Goal: Task Accomplishment & Management: Use online tool/utility

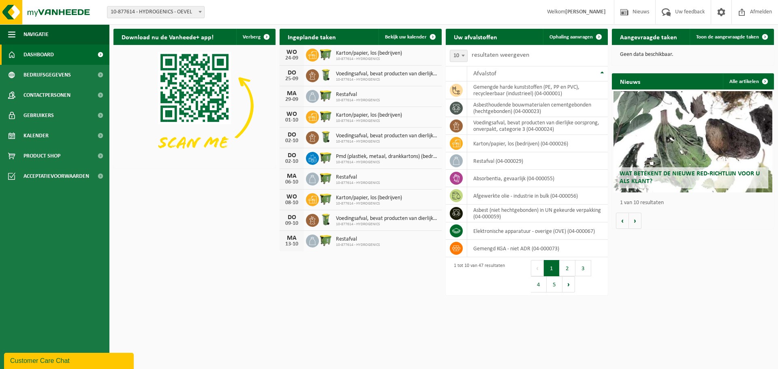
click at [487, 56] on label "resultaten weergeven" at bounding box center [501, 55] width 58 height 6
click at [476, 49] on select "10 25 50 100" at bounding box center [464, 49] width 24 height 0
click at [486, 75] on span "Afvalstof" at bounding box center [484, 74] width 23 height 6
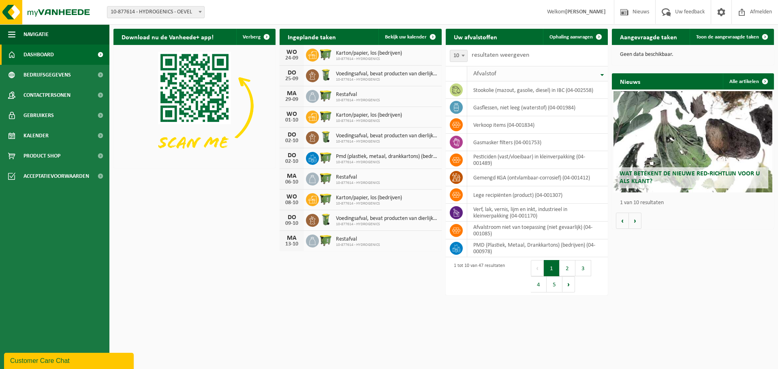
click at [490, 71] on span "Afvalstof" at bounding box center [484, 74] width 23 height 6
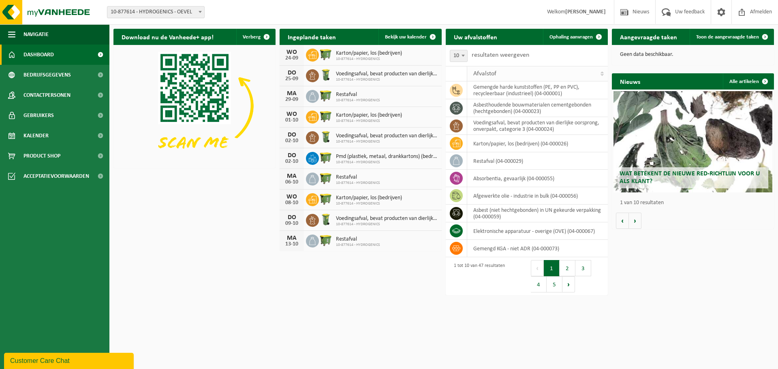
click at [490, 71] on span "Afvalstof" at bounding box center [484, 74] width 23 height 6
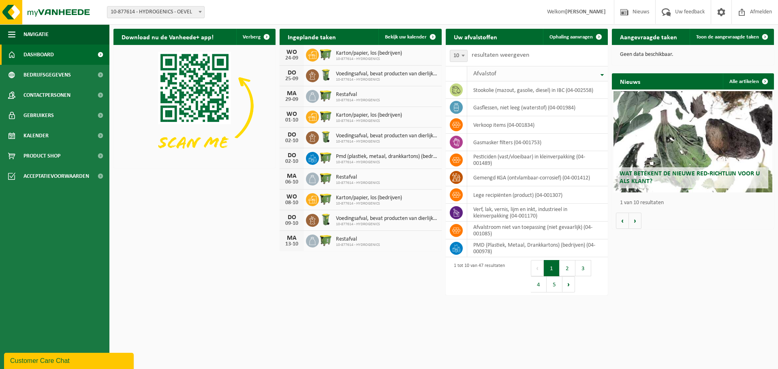
click at [490, 71] on span "Afvalstof" at bounding box center [484, 74] width 23 height 6
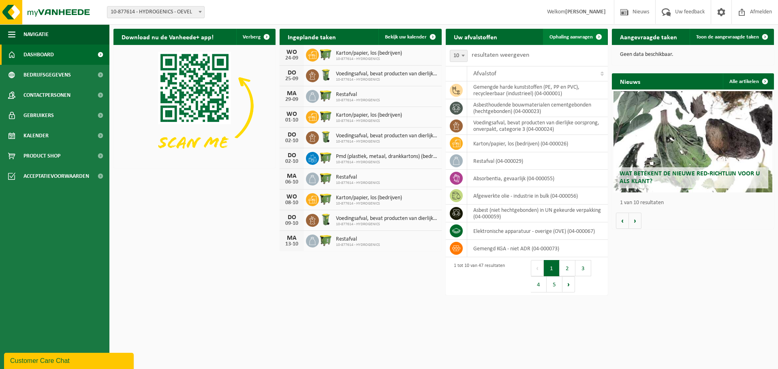
click at [567, 37] on span "Ophaling aanvragen" at bounding box center [570, 36] width 43 height 5
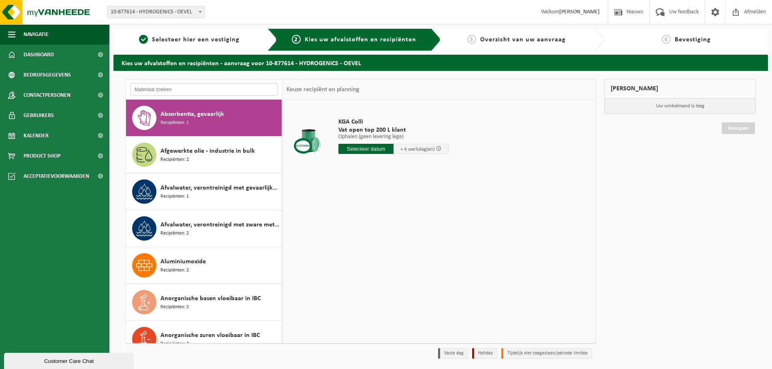
click at [205, 88] on input "text" at bounding box center [204, 89] width 148 height 12
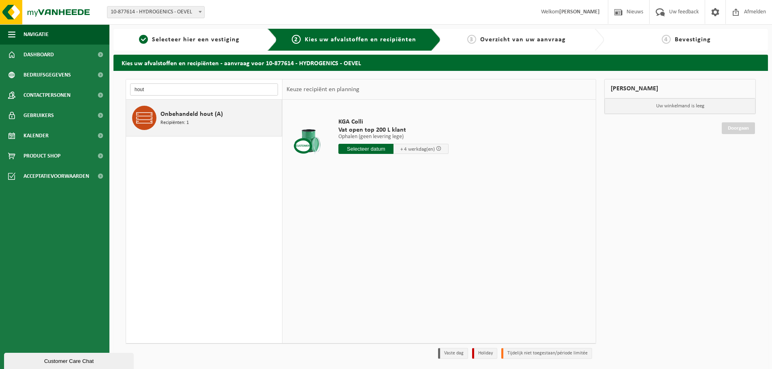
type input "hout"
click at [204, 115] on span "Onbehandeld hout (A)" at bounding box center [191, 114] width 62 height 10
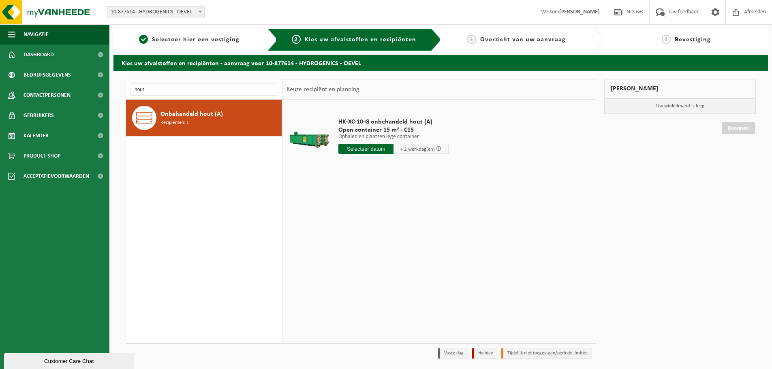
click at [370, 150] on input "text" at bounding box center [365, 149] width 55 height 10
click at [377, 233] on div "24" at bounding box center [375, 233] width 14 height 13
type input "Van 2025-09-24"
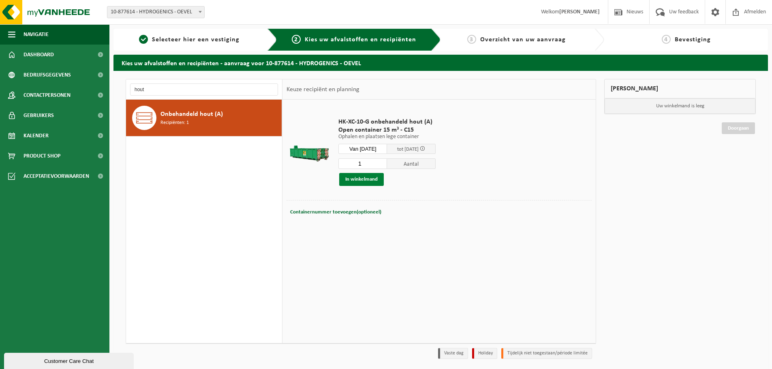
click at [368, 180] on button "In winkelmand" at bounding box center [361, 179] width 45 height 13
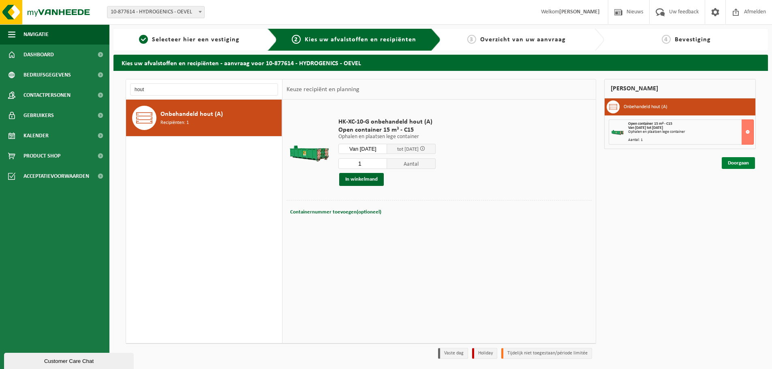
click at [742, 162] on link "Doorgaan" at bounding box center [738, 163] width 33 height 12
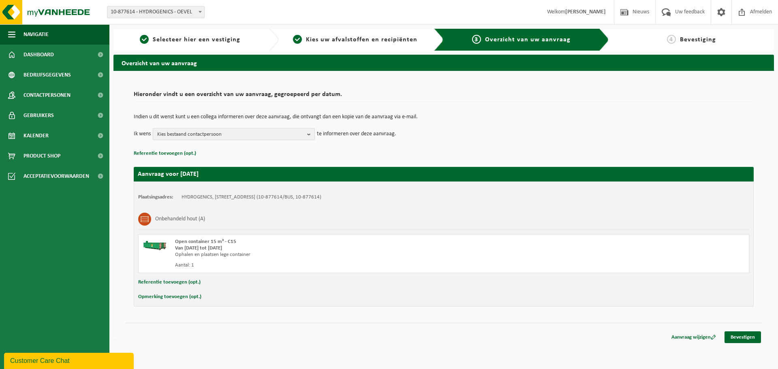
click at [305, 132] on button "Kies bestaand contactpersoon" at bounding box center [234, 134] width 162 height 12
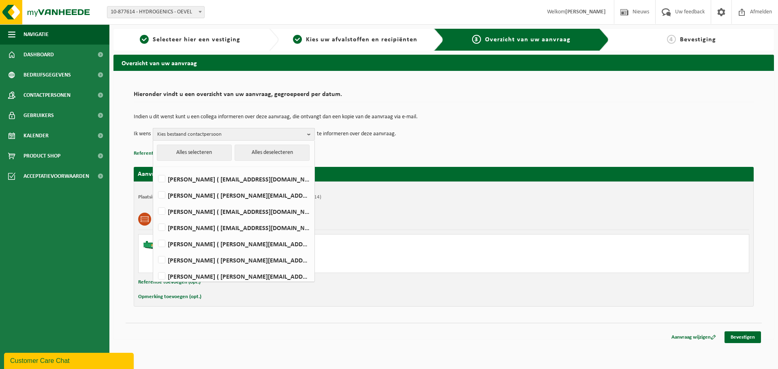
click at [222, 135] on span "Kies bestaand contactpersoon" at bounding box center [230, 134] width 147 height 12
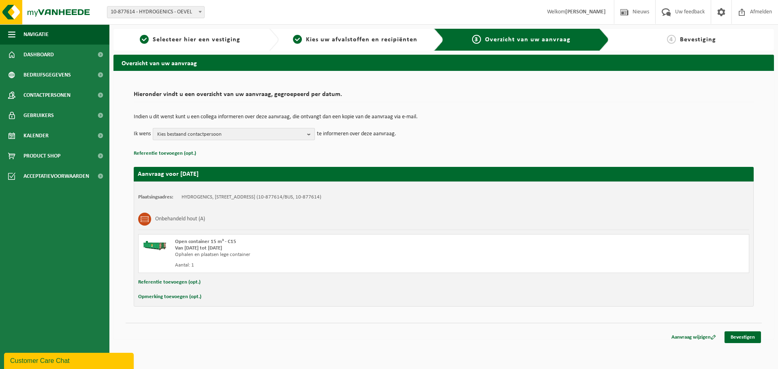
click at [224, 135] on span "Kies bestaand contactpersoon" at bounding box center [230, 134] width 147 height 12
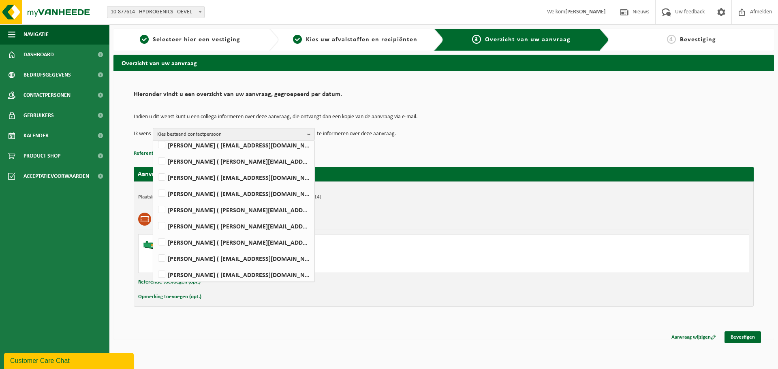
scroll to position [37, 0]
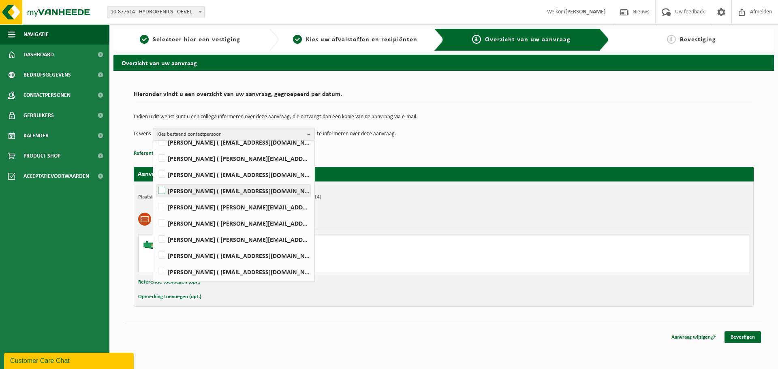
click at [199, 191] on label "Mohamad Khattab ( mohamad.khattab@accelerazero.com )" at bounding box center [233, 191] width 154 height 12
click at [155, 181] on input "Mohamad Khattab ( mohamad.khattab@accelerazero.com )" at bounding box center [155, 180] width 0 height 0
checkbox input "true"
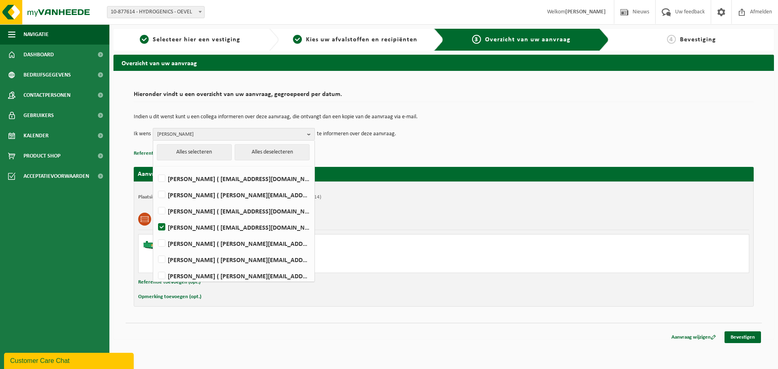
scroll to position [0, 0]
click at [231, 297] on div "Opmerking toevoegen (opt.)" at bounding box center [443, 297] width 611 height 11
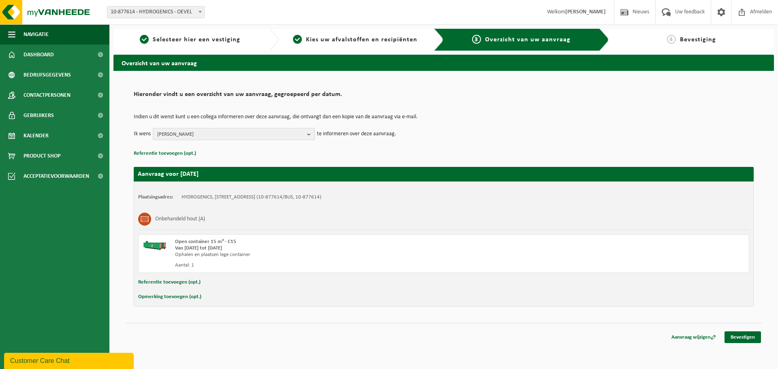
click at [312, 133] on b "button" at bounding box center [310, 133] width 7 height 11
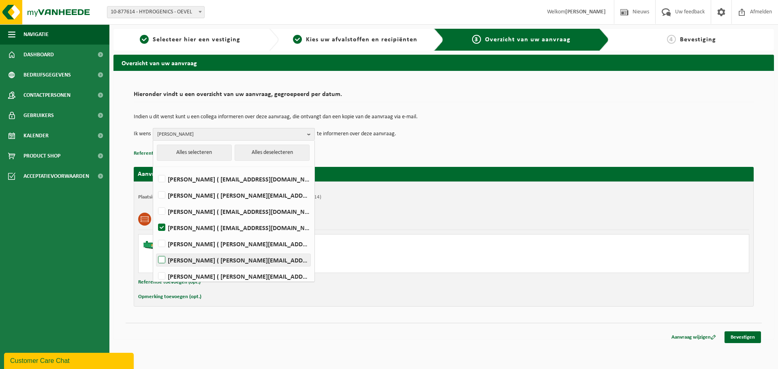
click at [161, 261] on label "JONAS VANHOVE ( jonas.vanhove@accelerazero.com )" at bounding box center [233, 260] width 154 height 12
click at [155, 250] on input "JONAS VANHOVE ( jonas.vanhove@accelerazero.com )" at bounding box center [155, 250] width 0 height 0
checkbox input "true"
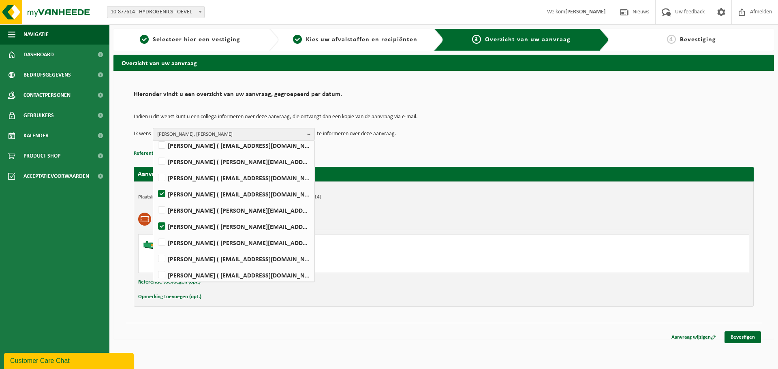
scroll to position [37, 0]
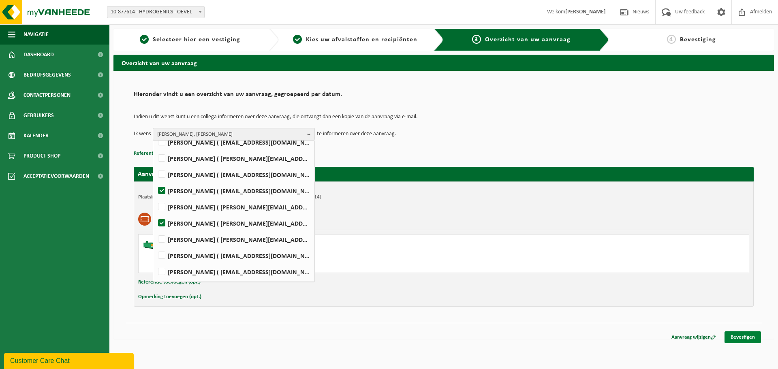
click at [740, 339] on link "Bevestigen" at bounding box center [743, 337] width 36 height 12
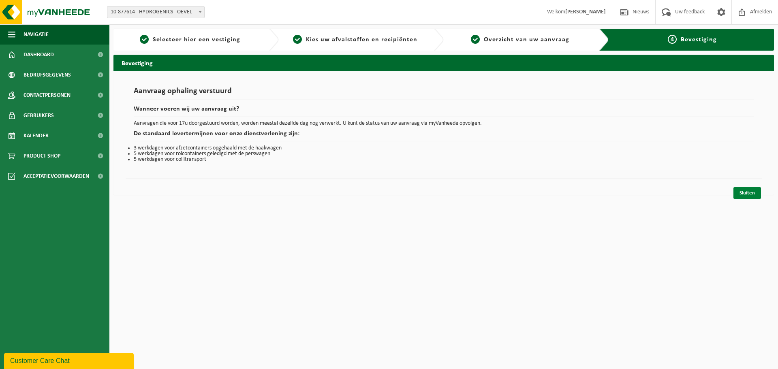
click at [752, 192] on link "Sluiten" at bounding box center [747, 193] width 28 height 12
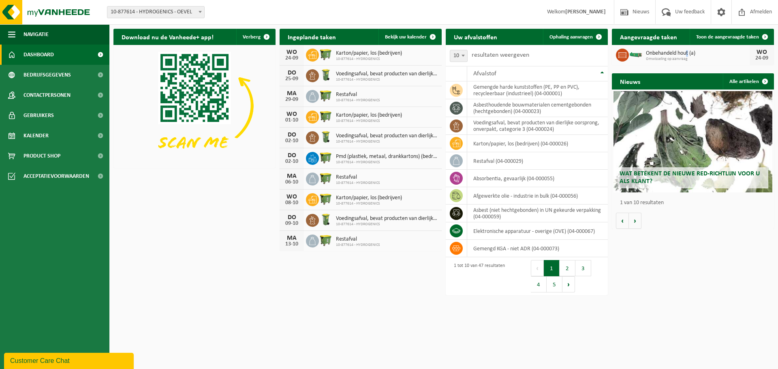
click at [688, 55] on span "Onbehandeld hout (a)" at bounding box center [698, 53] width 104 height 6
click at [740, 38] on span "Toon de aangevraagde taken" at bounding box center [727, 36] width 63 height 5
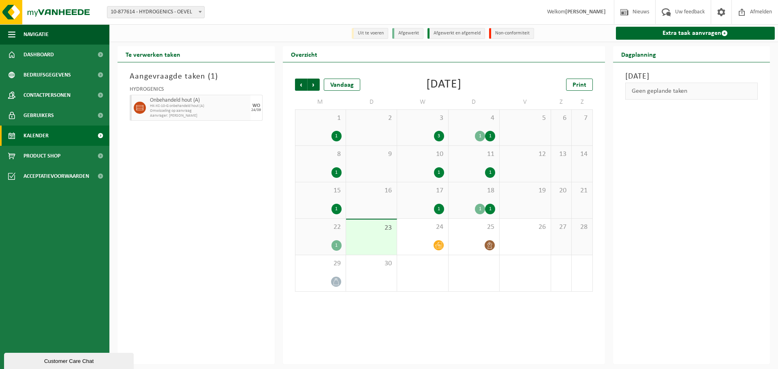
click at [175, 108] on span "HK-XC-10-G onbehandeld hout (A)" at bounding box center [199, 106] width 98 height 5
click at [137, 75] on h3 "Aangevraagde taken ( 1 )" at bounding box center [196, 77] width 133 height 12
click at [255, 110] on div "24/09" at bounding box center [256, 110] width 10 height 4
click at [441, 246] on icon at bounding box center [438, 245] width 7 height 6
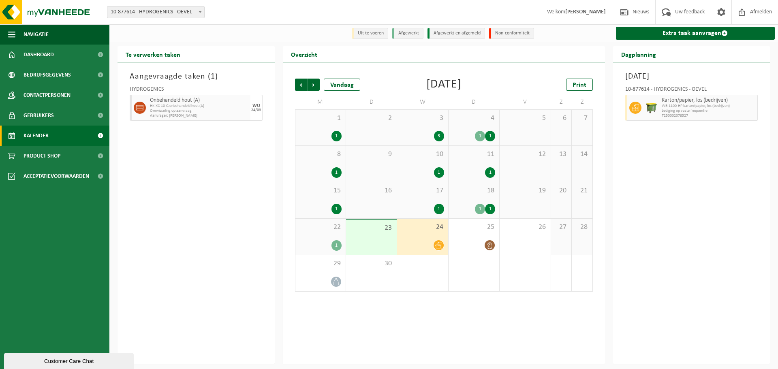
click at [195, 111] on span "Omwisseling op aanvraag" at bounding box center [199, 111] width 98 height 5
